Goal: Task Accomplishment & Management: Manage account settings

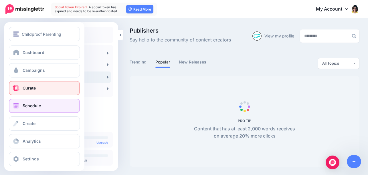
click at [24, 103] on link "Schedule" at bounding box center [44, 106] width 71 height 14
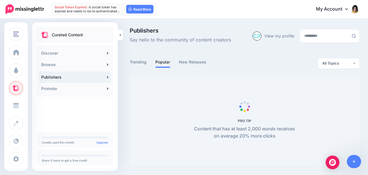
scroll to position [0, 0]
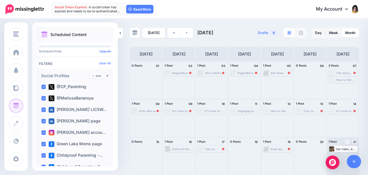
scroll to position [76, 0]
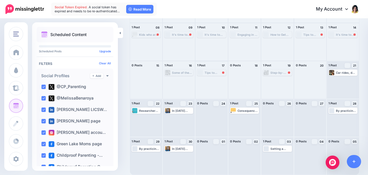
click at [215, 72] on div "Tips to helping your child find their passion! https://lttr.ai/AifWb" at bounding box center [215, 72] width 21 height 3
click at [214, 79] on span "Reschedule Failed" at bounding box center [214, 79] width 22 height 3
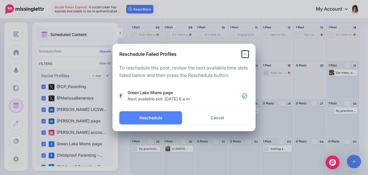
click at [245, 52] on icon "Close" at bounding box center [245, 54] width 7 height 7
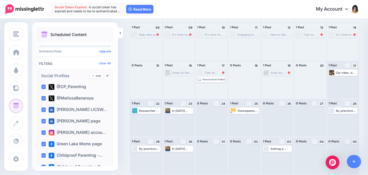
click at [271, 74] on div "Step-by-Step Guide to Setting Up Your Screen Time Agreement Read more 👉 https:/…" at bounding box center [281, 72] width 21 height 3
click at [276, 79] on span "Reschedule Failed" at bounding box center [280, 79] width 22 height 3
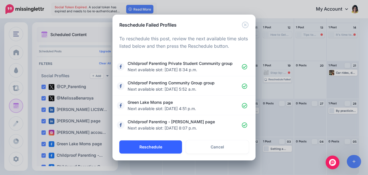
click at [161, 147] on button "Reschedule" at bounding box center [150, 147] width 63 height 13
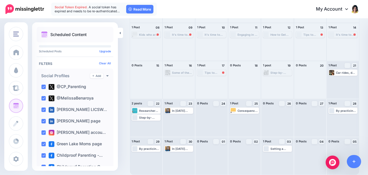
click at [78, 7] on span "Social Token Expired." at bounding box center [71, 7] width 33 height 4
click at [133, 8] on link "Read More" at bounding box center [139, 9] width 27 height 9
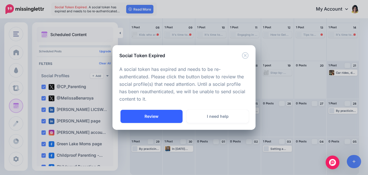
click at [143, 117] on link "Review" at bounding box center [152, 116] width 62 height 13
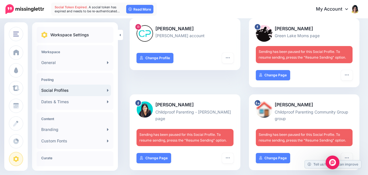
scroll to position [237, 0]
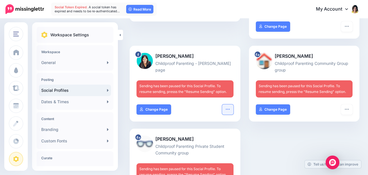
click at [228, 108] on icon "button" at bounding box center [228, 109] width 5 height 5
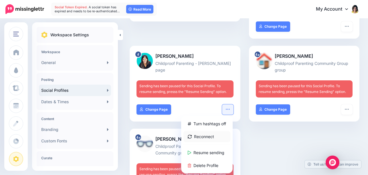
click at [211, 136] on link "Reconnect" at bounding box center [207, 136] width 47 height 11
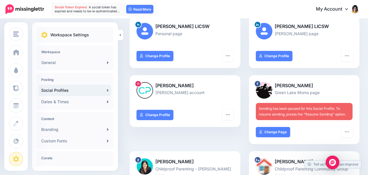
scroll to position [188, 0]
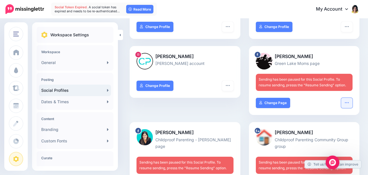
click at [348, 106] on button "button" at bounding box center [346, 103] width 11 height 10
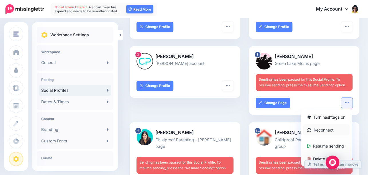
click at [320, 131] on link "Reconnect" at bounding box center [326, 130] width 47 height 11
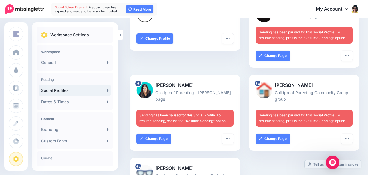
scroll to position [235, 0]
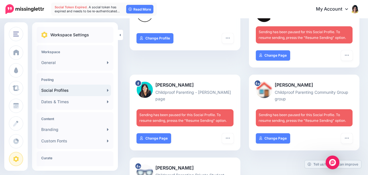
click at [161, 117] on span "Sending has been paused for this Social Profile. To resume sending, presss the …" at bounding box center [182, 118] width 87 height 10
click at [230, 137] on icon "button" at bounding box center [228, 138] width 5 height 5
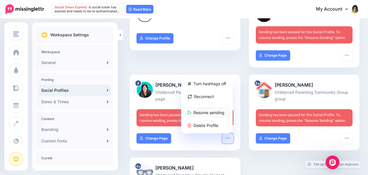
click at [211, 113] on link "Resume sending" at bounding box center [207, 112] width 47 height 11
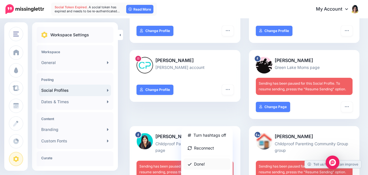
scroll to position [184, 0]
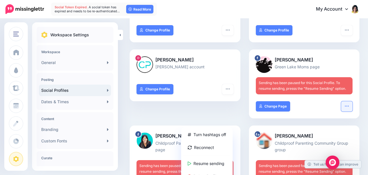
click at [345, 104] on icon "button" at bounding box center [347, 106] width 5 height 5
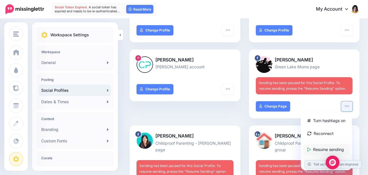
click at [321, 148] on link "Resume sending" at bounding box center [326, 149] width 47 height 11
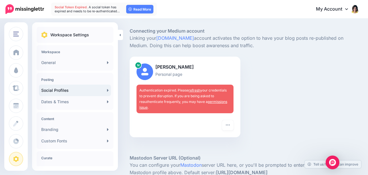
scroll to position [467, 0]
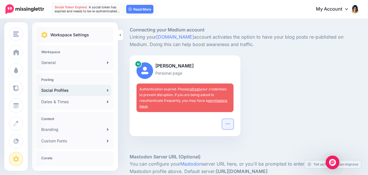
click at [224, 125] on button "button" at bounding box center [227, 124] width 11 height 10
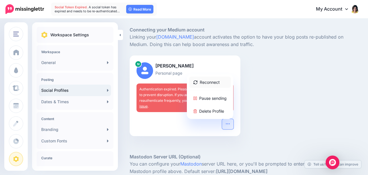
click at [201, 81] on link "Reconnect" at bounding box center [210, 82] width 42 height 11
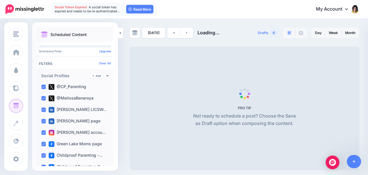
click at [69, 5] on div "Social Token Expired. A social token has expired and needs to be re-authenticat…" at bounding box center [104, 9] width 106 height 13
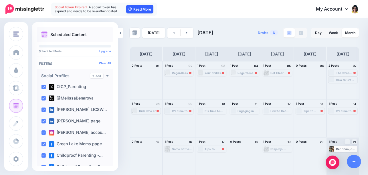
click at [144, 7] on link "Read More" at bounding box center [139, 9] width 27 height 9
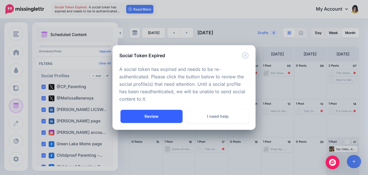
click at [148, 112] on link "Review" at bounding box center [152, 116] width 62 height 13
click at [150, 123] on div "Got it! Review I need help" at bounding box center [184, 120] width 143 height 20
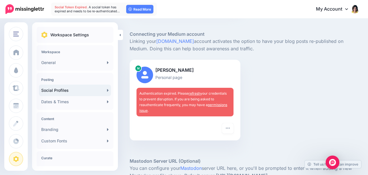
scroll to position [425, 0]
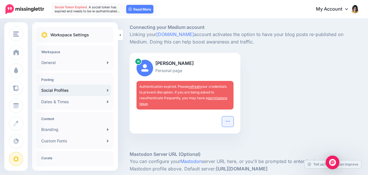
click at [230, 122] on button "button" at bounding box center [227, 122] width 11 height 10
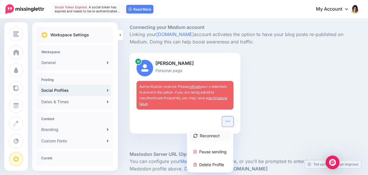
click at [212, 133] on link "Reconnect" at bounding box center [210, 135] width 42 height 11
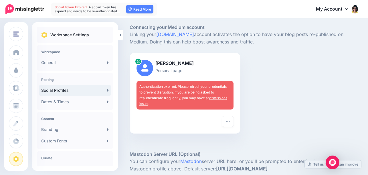
click at [194, 88] on link "refresh" at bounding box center [195, 87] width 12 height 4
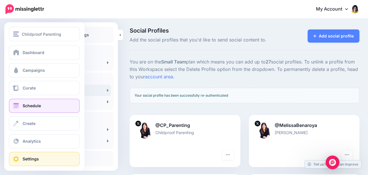
click at [17, 103] on span at bounding box center [15, 106] width 7 height 6
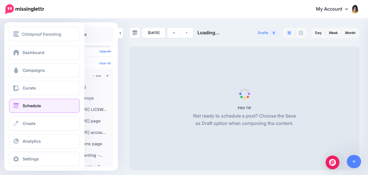
click at [17, 104] on span at bounding box center [15, 106] width 7 height 6
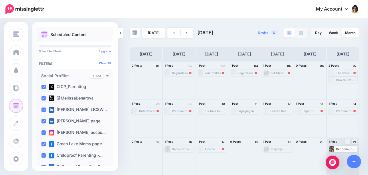
click at [184, 74] on div "Regardless of your efforts, children often resist bedtime routines. Read more 👉…" at bounding box center [182, 72] width 21 height 3
click at [180, 70] on div "Regardless of your efforts, children often resist bedtime routines. Read more 👉…" at bounding box center [179, 72] width 28 height 5
click at [179, 80] on span "Reschedule Failed" at bounding box center [181, 79] width 22 height 3
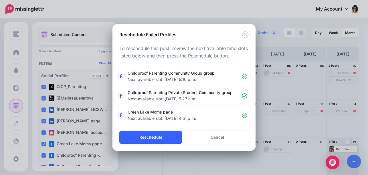
click at [153, 135] on button "Reschedule" at bounding box center [150, 137] width 63 height 13
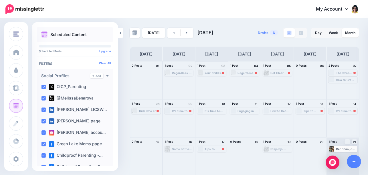
click at [213, 74] on div "Your child's self-awareness fosters emotional intelligence and helps them recog…" at bounding box center [215, 72] width 21 height 3
click at [207, 80] on span "Reschedule Failed" at bounding box center [214, 79] width 22 height 3
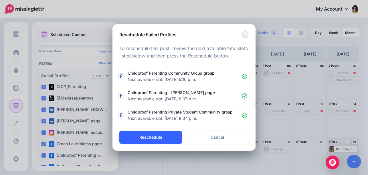
click at [152, 135] on button "Reschedule" at bounding box center [150, 137] width 63 height 13
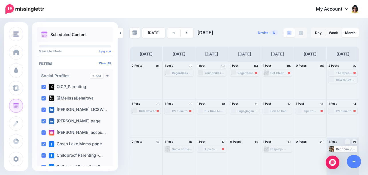
click at [249, 72] on div "Regardless of your efforts, children often resist bedtime routines. Read more 👉…" at bounding box center [248, 72] width 21 height 3
click at [246, 78] on span "Reschedule" at bounding box center [247, 79] width 15 height 3
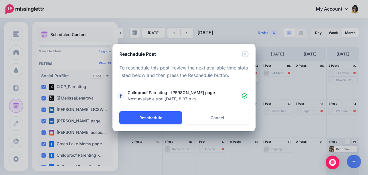
click at [146, 118] on button "Reschedule" at bounding box center [150, 117] width 63 height 13
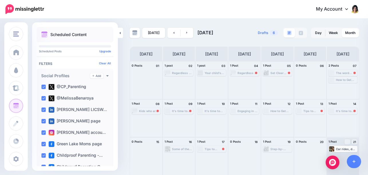
click at [279, 73] on div "Set Clear Expectations and Limits: Outline specific guidelines for when and how…" at bounding box center [281, 72] width 21 height 3
click at [274, 81] on link "Reschedule Failed" at bounding box center [277, 79] width 27 height 5
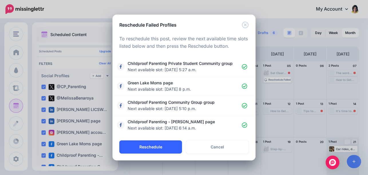
click at [153, 146] on button "Reschedule" at bounding box center [150, 147] width 63 height 13
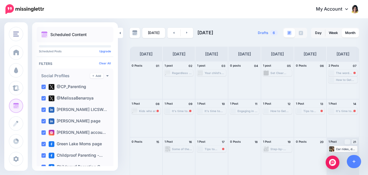
click at [345, 74] on div "The word "should" carries a heavy burden, laden with societal norms, cultural e…" at bounding box center [346, 72] width 21 height 3
click at [343, 80] on span "Reschedule Failed" at bounding box center [345, 79] width 22 height 3
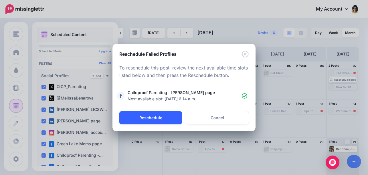
click at [153, 113] on button "Reschedule" at bounding box center [150, 117] width 63 height 13
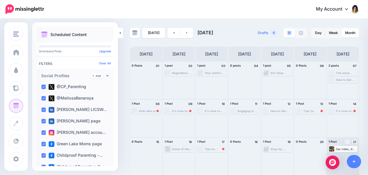
click at [150, 109] on div "Kids who are allowed to express negative emotions in a safe and healthy context…" at bounding box center [149, 110] width 21 height 3
click at [149, 116] on link "Reschedule Failed" at bounding box center [146, 117] width 27 height 5
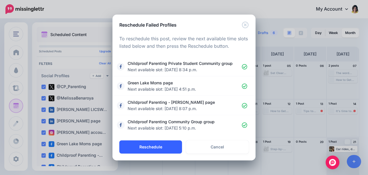
click at [144, 148] on button "Reschedule" at bounding box center [150, 147] width 63 height 13
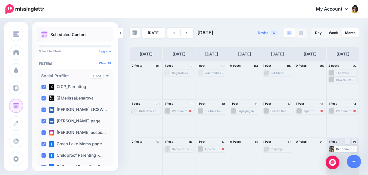
click at [182, 111] on div "It's time to stop "should-ing" all over our kids! https://lttr.ai/AifFp" at bounding box center [182, 110] width 21 height 3
click at [182, 116] on link "Reschedule" at bounding box center [179, 117] width 27 height 5
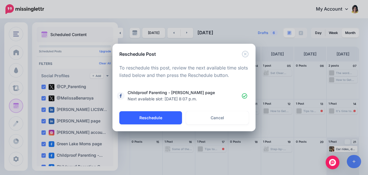
click at [166, 118] on button "Reschedule" at bounding box center [150, 117] width 63 height 13
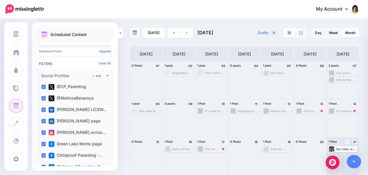
click at [312, 112] on div "Tips to helping your child find their passion! https://lttr.ai/AifWZ" at bounding box center [314, 110] width 21 height 3
click at [311, 118] on span "Reschedule Failed" at bounding box center [312, 118] width 22 height 3
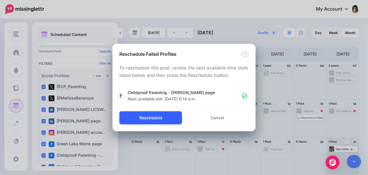
click at [158, 113] on button "Reschedule" at bounding box center [150, 117] width 63 height 13
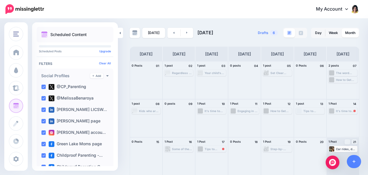
click at [343, 111] on div "It's time to stop "should-ing" all over our kids! https://lttr.ai/AifFm" at bounding box center [346, 110] width 21 height 3
click at [342, 116] on link "Reschedule" at bounding box center [343, 117] width 27 height 5
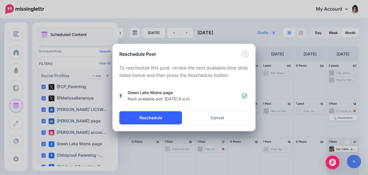
click at [145, 115] on button "Reschedule" at bounding box center [150, 117] width 63 height 13
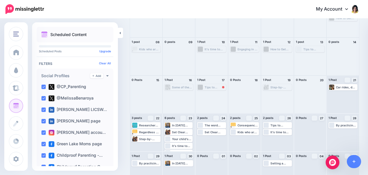
scroll to position [71, 0]
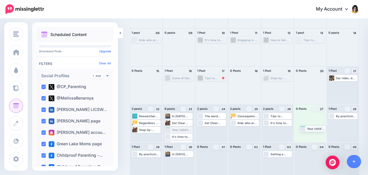
drag, startPoint x: 176, startPoint y: 128, endPoint x: 311, endPoint y: 126, distance: 134.9
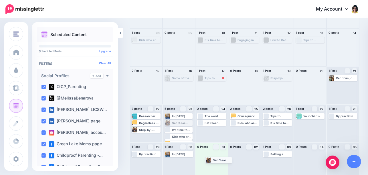
drag, startPoint x: 178, startPoint y: 123, endPoint x: 217, endPoint y: 159, distance: 53.1
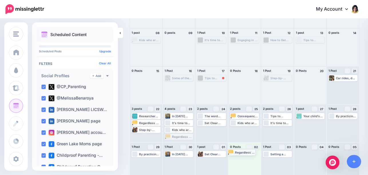
drag, startPoint x: 181, startPoint y: 136, endPoint x: 243, endPoint y: 151, distance: 64.5
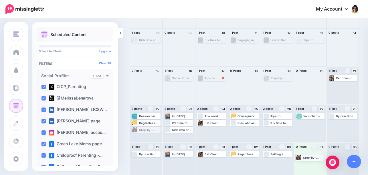
drag, startPoint x: 148, startPoint y: 130, endPoint x: 310, endPoint y: 156, distance: 163.9
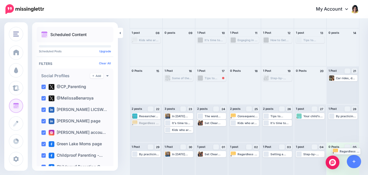
drag, startPoint x: 143, startPoint y: 122, endPoint x: 343, endPoint y: 149, distance: 202.3
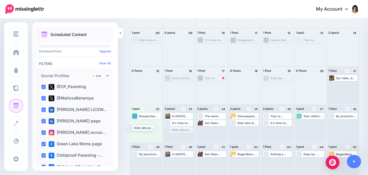
drag, startPoint x: 182, startPoint y: 130, endPoint x: 144, endPoint y: 128, distance: 38.2
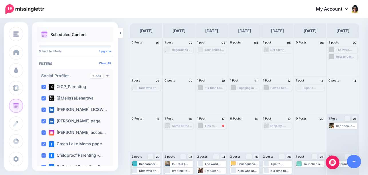
scroll to position [0, 0]
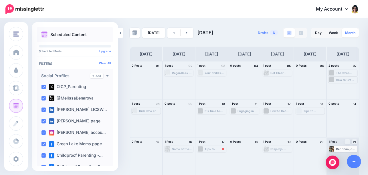
click at [351, 31] on link "Month" at bounding box center [350, 32] width 17 height 9
click at [186, 33] on link at bounding box center [187, 33] width 13 height 10
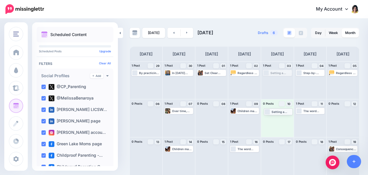
drag, startPoint x: 271, startPoint y: 72, endPoint x: 271, endPoint y: 109, distance: 37.5
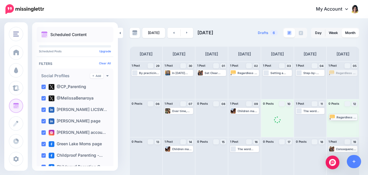
drag, startPoint x: 338, startPoint y: 72, endPoint x: 338, endPoint y: 115, distance: 43.0
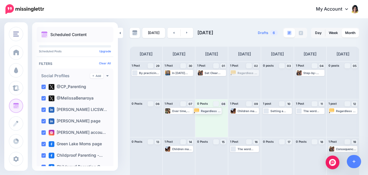
drag, startPoint x: 244, startPoint y: 72, endPoint x: 215, endPoint y: 112, distance: 49.7
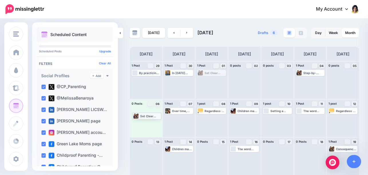
drag, startPoint x: 207, startPoint y: 73, endPoint x: 143, endPoint y: 114, distance: 76.3
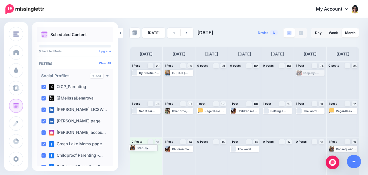
drag, startPoint x: 301, startPoint y: 71, endPoint x: 134, endPoint y: 146, distance: 183.2
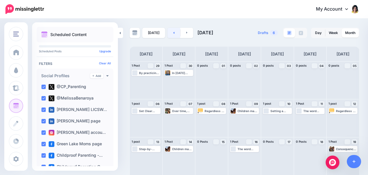
click at [171, 31] on link at bounding box center [174, 33] width 13 height 10
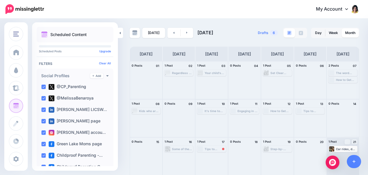
scroll to position [76, 0]
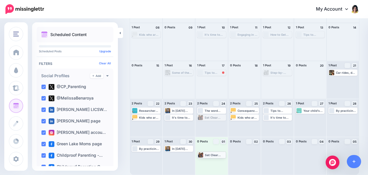
drag, startPoint x: 205, startPoint y: 117, endPoint x: 204, endPoint y: 152, distance: 35.0
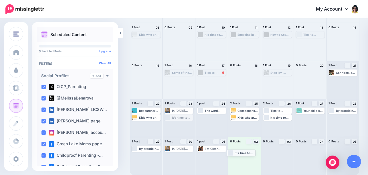
drag, startPoint x: 175, startPoint y: 117, endPoint x: 238, endPoint y: 152, distance: 71.9
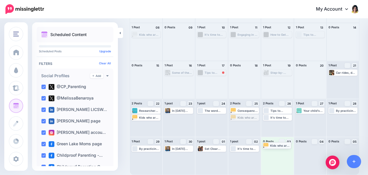
drag, startPoint x: 248, startPoint y: 119, endPoint x: 280, endPoint y: 147, distance: 42.3
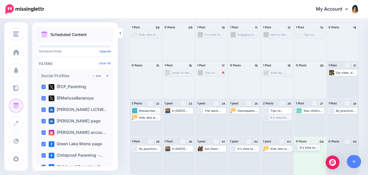
drag, startPoint x: 274, startPoint y: 116, endPoint x: 302, endPoint y: 146, distance: 41.5
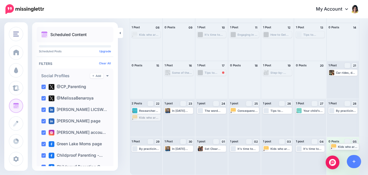
drag, startPoint x: 144, startPoint y: 118, endPoint x: 343, endPoint y: 147, distance: 200.9
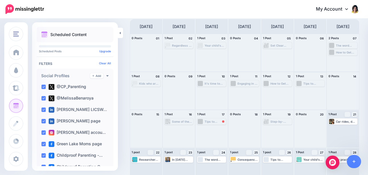
scroll to position [0, 0]
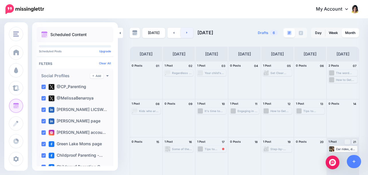
click at [188, 33] on link at bounding box center [187, 33] width 13 height 10
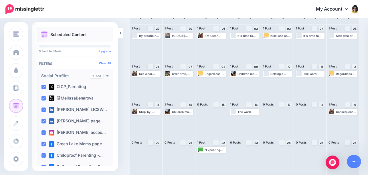
scroll to position [37, 0]
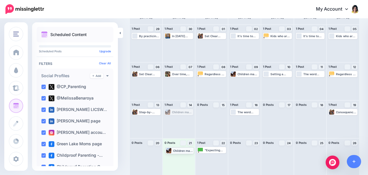
drag, startPoint x: 180, startPoint y: 113, endPoint x: 181, endPoint y: 150, distance: 37.5
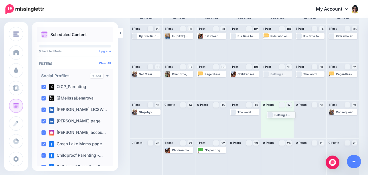
drag, startPoint x: 275, startPoint y: 73, endPoint x: 278, endPoint y: 113, distance: 40.2
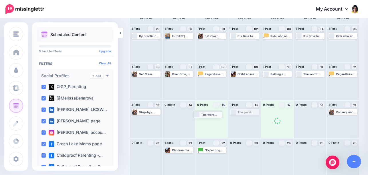
drag, startPoint x: 241, startPoint y: 111, endPoint x: 204, endPoint y: 114, distance: 36.7
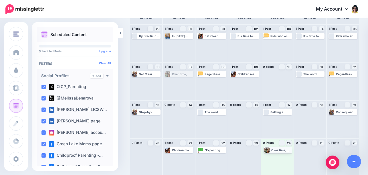
drag, startPoint x: 172, startPoint y: 74, endPoint x: 272, endPoint y: 149, distance: 125.2
click at [272, 149] on div "Over time, you can help expand your child's emotional language by naming and va…" at bounding box center [281, 150] width 21 height 3
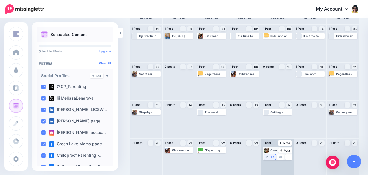
click at [269, 157] on link "Edit" at bounding box center [270, 157] width 12 height 5
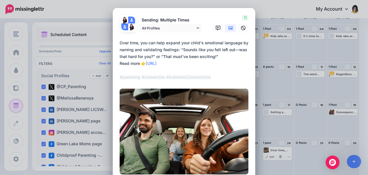
click at [258, 15] on div "Edit Post Loading Sending: Multiple Times" at bounding box center [184, 87] width 368 height 175
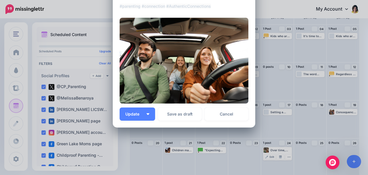
scroll to position [85, 0]
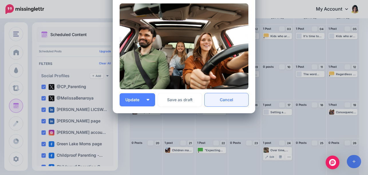
click at [231, 104] on link "Cancel" at bounding box center [227, 99] width 44 height 13
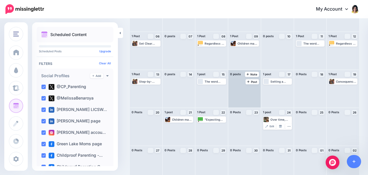
scroll to position [76, 0]
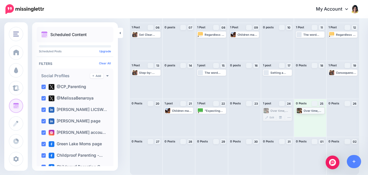
drag, startPoint x: 274, startPoint y: 108, endPoint x: 307, endPoint y: 107, distance: 32.4
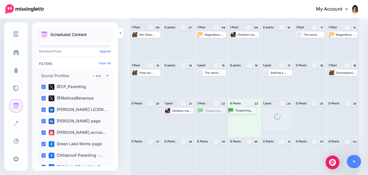
drag, startPoint x: 209, startPoint y: 111, endPoint x: 237, endPoint y: 110, distance: 28.4
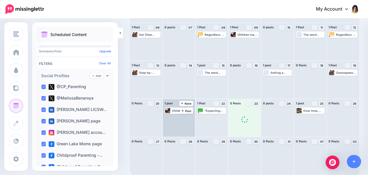
scroll to position [0, 0]
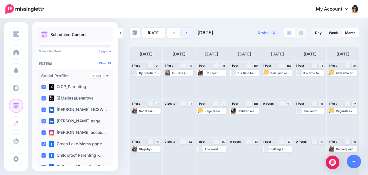
click at [186, 33] on icon at bounding box center [186, 32] width 1 height 3
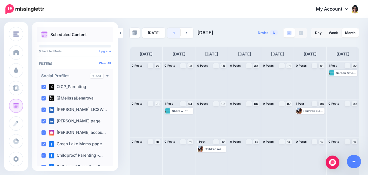
click at [171, 34] on link at bounding box center [174, 33] width 13 height 10
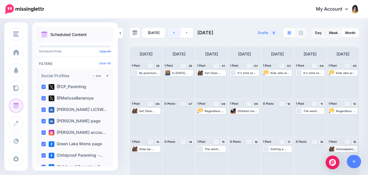
click at [171, 34] on link at bounding box center [174, 33] width 13 height 10
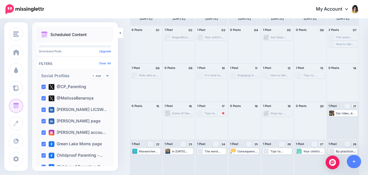
scroll to position [48, 0]
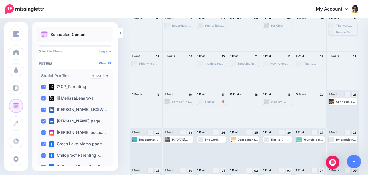
click at [211, 101] on div "Tips to helping your child find their passion! https://lttr.ai/AifWb" at bounding box center [215, 101] width 21 height 3
click at [211, 106] on div "Reschedule Failed" at bounding box center [212, 107] width 28 height 7
click at [211, 108] on span "Reschedule Failed" at bounding box center [214, 108] width 22 height 3
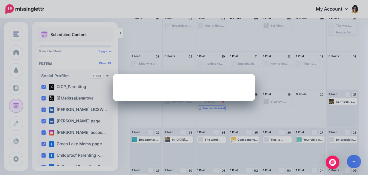
scroll to position [0, 0]
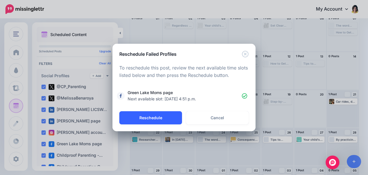
click at [143, 116] on button "Reschedule" at bounding box center [150, 117] width 63 height 13
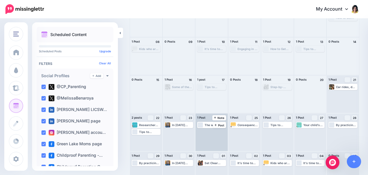
scroll to position [76, 0]
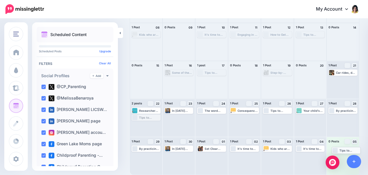
drag, startPoint x: 144, startPoint y: 116, endPoint x: 345, endPoint y: 148, distance: 203.1
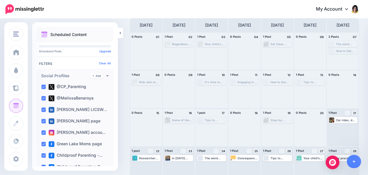
scroll to position [0, 0]
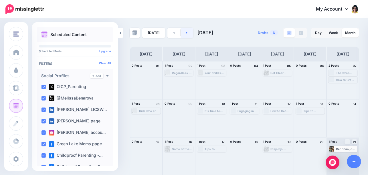
click at [187, 31] on link at bounding box center [187, 33] width 13 height 10
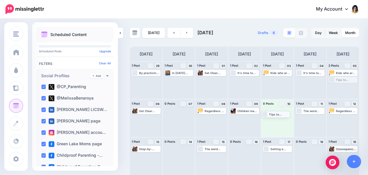
drag, startPoint x: 341, startPoint y: 80, endPoint x: 274, endPoint y: 114, distance: 75.6
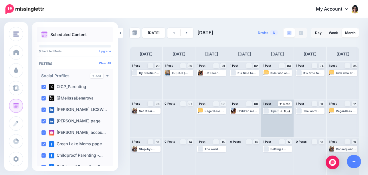
click at [271, 110] on div "Tips to helping your child find their passion! https://lttr.ai/AifFl" at bounding box center [281, 110] width 21 height 3
click at [269, 116] on link "Edit" at bounding box center [270, 117] width 12 height 5
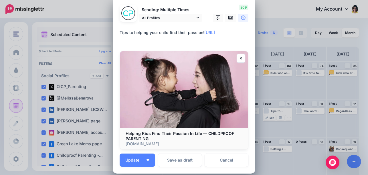
scroll to position [11, 0]
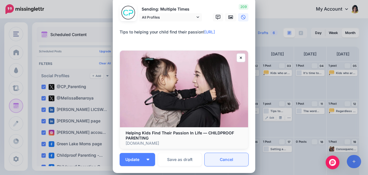
click at [229, 160] on link "Cancel" at bounding box center [227, 159] width 44 height 13
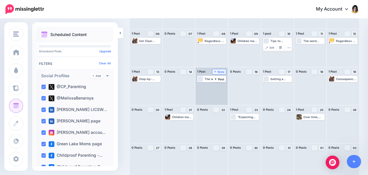
scroll to position [76, 0]
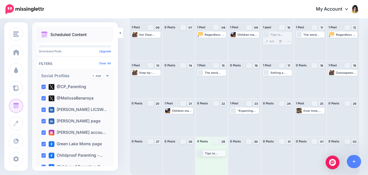
drag, startPoint x: 271, startPoint y: 34, endPoint x: 205, endPoint y: 152, distance: 135.7
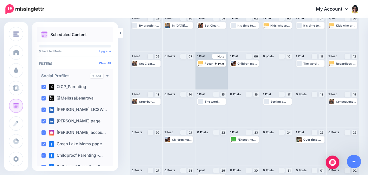
scroll to position [67, 0]
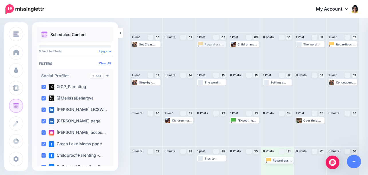
drag, startPoint x: 211, startPoint y: 44, endPoint x: 278, endPoint y: 160, distance: 134.4
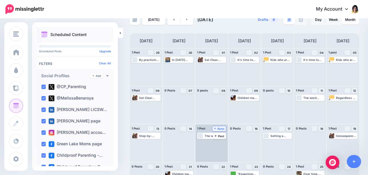
scroll to position [0, 0]
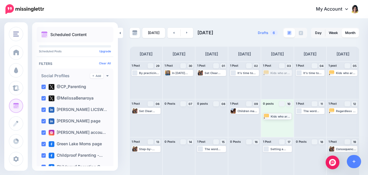
drag, startPoint x: 272, startPoint y: 71, endPoint x: 272, endPoint y: 115, distance: 43.3
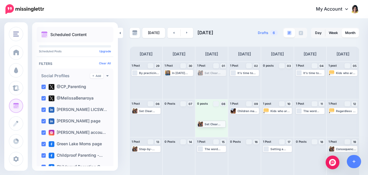
drag, startPoint x: 209, startPoint y: 72, endPoint x: 209, endPoint y: 123, distance: 51.0
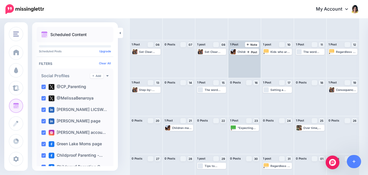
scroll to position [64, 0]
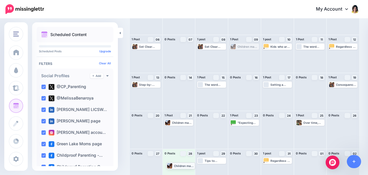
drag, startPoint x: 241, startPoint y: 46, endPoint x: 177, endPoint y: 166, distance: 135.2
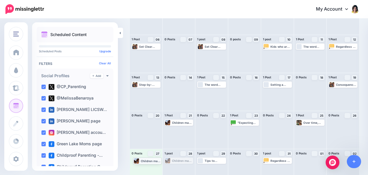
drag, startPoint x: 175, startPoint y: 160, endPoint x: 144, endPoint y: 160, distance: 31.5
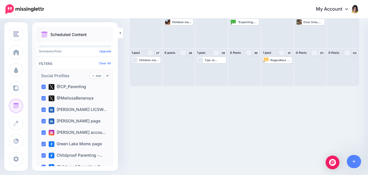
scroll to position [76, 0]
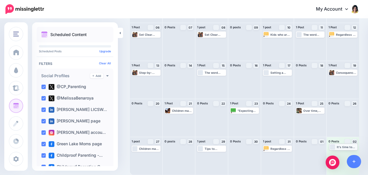
drag, startPoint x: 308, startPoint y: 34, endPoint x: 341, endPoint y: 146, distance: 116.8
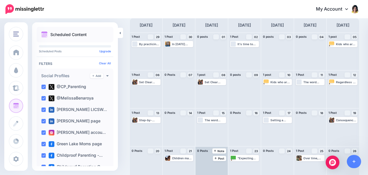
scroll to position [0, 0]
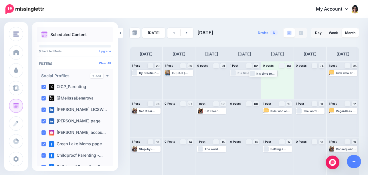
drag, startPoint x: 243, startPoint y: 72, endPoint x: 262, endPoint y: 72, distance: 18.6
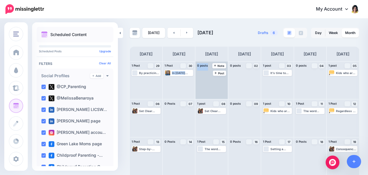
drag, startPoint x: 184, startPoint y: 70, endPoint x: 209, endPoint y: 70, distance: 25.5
click at [209, 70] on div "1 Post 29 Note Post By practicing empathy in daily interactions, parents can gu…" at bounding box center [245, 156] width 230 height 190
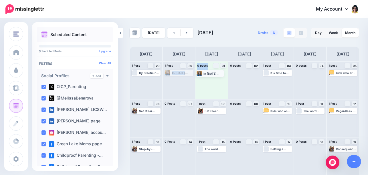
drag, startPoint x: 173, startPoint y: 71, endPoint x: 208, endPoint y: 71, distance: 34.7
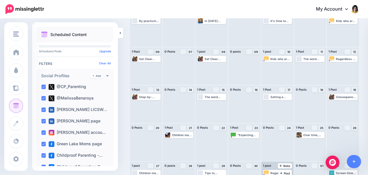
scroll to position [53, 0]
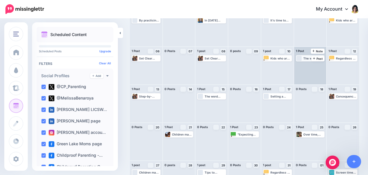
click at [309, 58] on div "The word "should" carries a heavy burden, laden with societal norms, cultural e…" at bounding box center [314, 58] width 21 height 3
click at [303, 65] on span "Edit" at bounding box center [305, 65] width 5 height 3
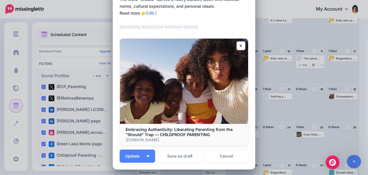
scroll to position [60, 0]
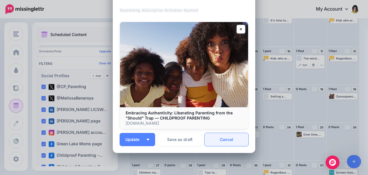
click at [225, 140] on link "Cancel" at bounding box center [227, 139] width 44 height 13
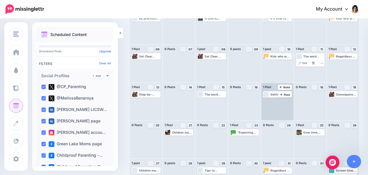
scroll to position [58, 0]
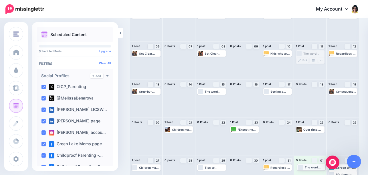
drag, startPoint x: 312, startPoint y: 51, endPoint x: 313, endPoint y: 165, distance: 113.7
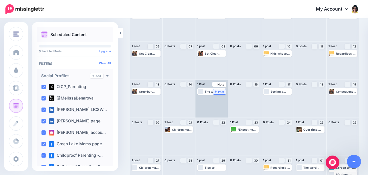
scroll to position [0, 0]
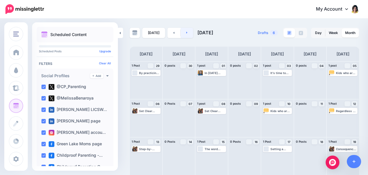
click at [184, 31] on link at bounding box center [187, 33] width 13 height 10
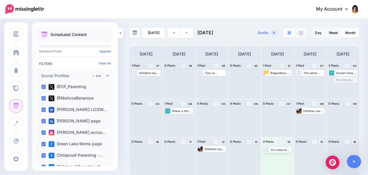
drag, startPoint x: 345, startPoint y: 79, endPoint x: 278, endPoint y: 150, distance: 97.6
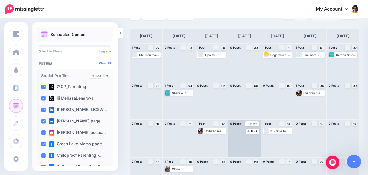
scroll to position [13, 0]
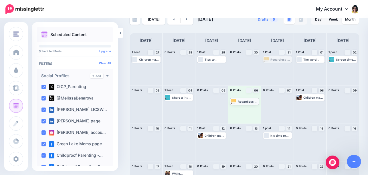
drag, startPoint x: 277, startPoint y: 57, endPoint x: 244, endPoint y: 99, distance: 53.2
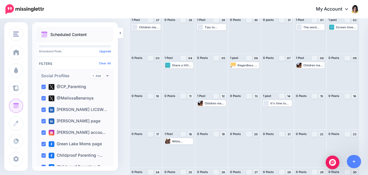
scroll to position [50, 0]
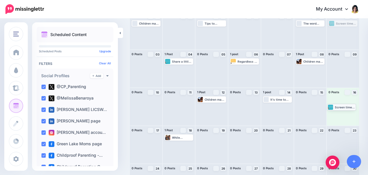
drag, startPoint x: 335, startPoint y: 23, endPoint x: 333, endPoint y: 104, distance: 81.1
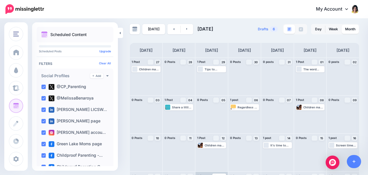
scroll to position [0, 0]
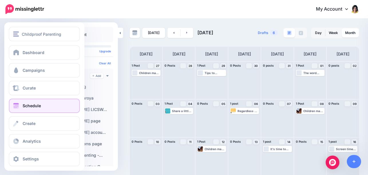
click at [29, 107] on span "Schedule" at bounding box center [32, 105] width 18 height 5
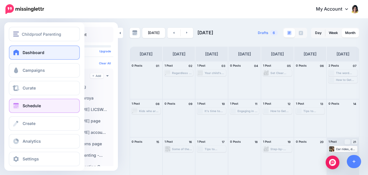
click at [32, 52] on span "Dashboard" at bounding box center [34, 52] width 22 height 5
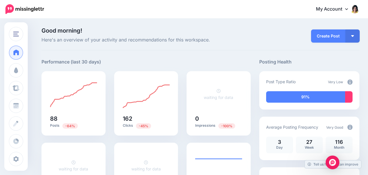
click at [348, 83] on img at bounding box center [350, 82] width 5 height 5
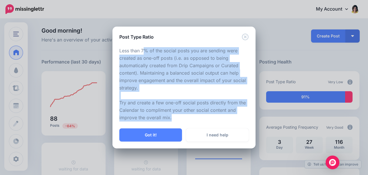
drag, startPoint x: 144, startPoint y: 52, endPoint x: 185, endPoint y: 119, distance: 79.3
click at [185, 119] on p "Less than 7% of the social posts you are sending were created as one-off posts …" at bounding box center [183, 84] width 129 height 74
click at [244, 36] on icon "Close" at bounding box center [245, 37] width 7 height 7
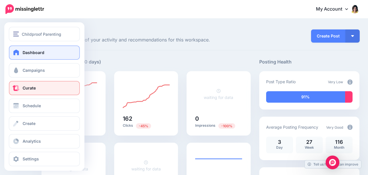
click at [21, 89] on link "Curate" at bounding box center [44, 88] width 71 height 14
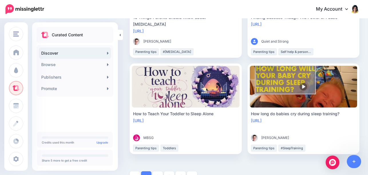
scroll to position [1089, 0]
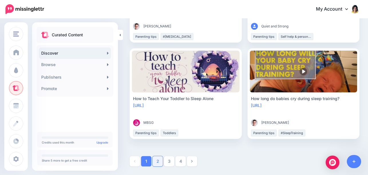
click at [158, 161] on link "2" at bounding box center [158, 161] width 10 height 10
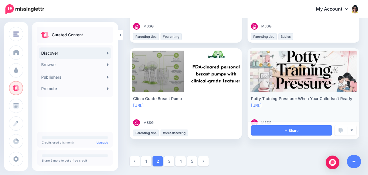
click at [302, 54] on link at bounding box center [304, 72] width 108 height 42
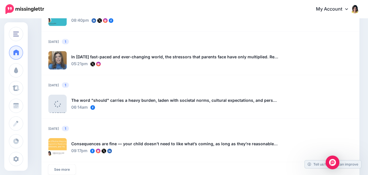
scroll to position [522, 0]
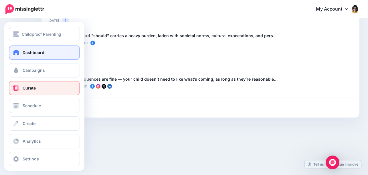
click at [27, 86] on span "Curate" at bounding box center [29, 88] width 13 height 5
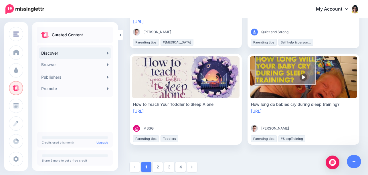
scroll to position [1089, 0]
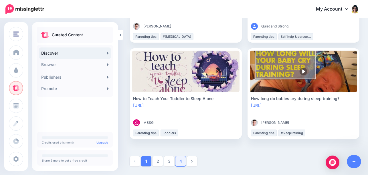
click at [179, 163] on link "4" at bounding box center [181, 161] width 10 height 10
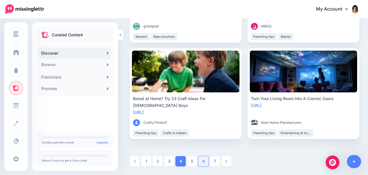
click at [203, 160] on link "6" at bounding box center [204, 161] width 10 height 10
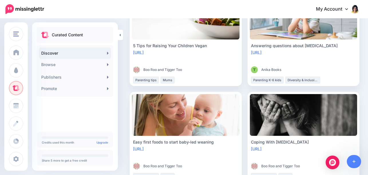
scroll to position [278, 0]
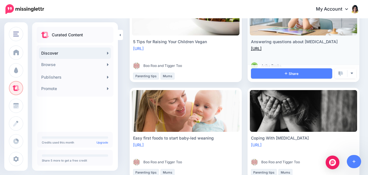
click at [262, 47] on link "https://lttr.ai/v0BP" at bounding box center [256, 48] width 11 height 5
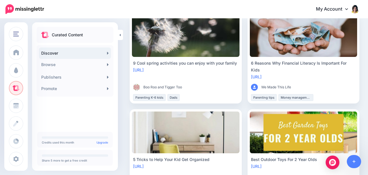
scroll to position [455, 0]
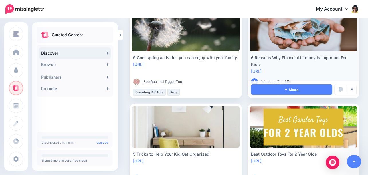
click at [284, 31] on link at bounding box center [304, 31] width 108 height 42
